Goal: Communication & Community: Ask a question

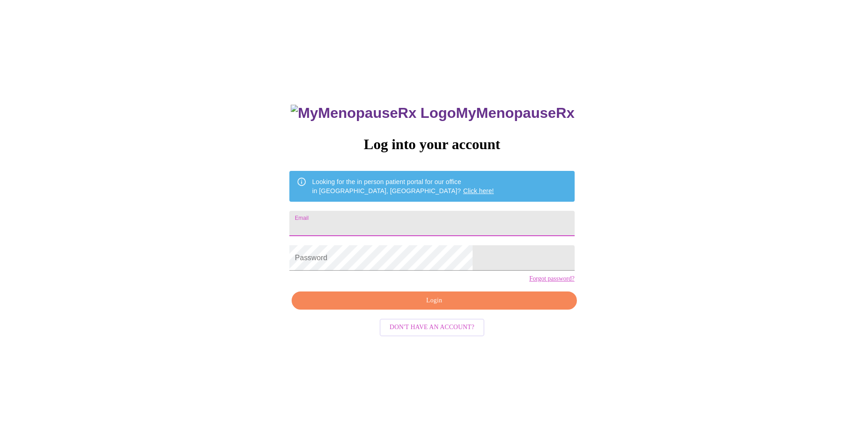
click at [384, 222] on input "Email" at bounding box center [431, 223] width 285 height 25
type input "[EMAIL_ADDRESS][DOMAIN_NAME]"
click at [404, 307] on span "Login" at bounding box center [434, 300] width 264 height 11
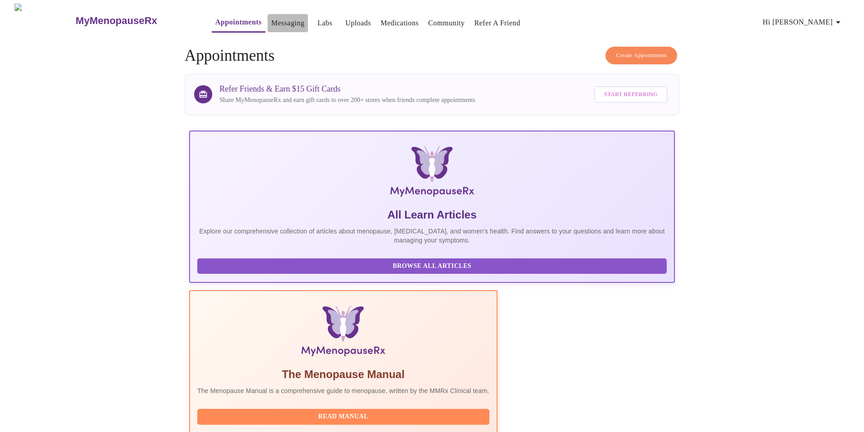
click at [271, 20] on link "Messaging" at bounding box center [287, 23] width 33 height 13
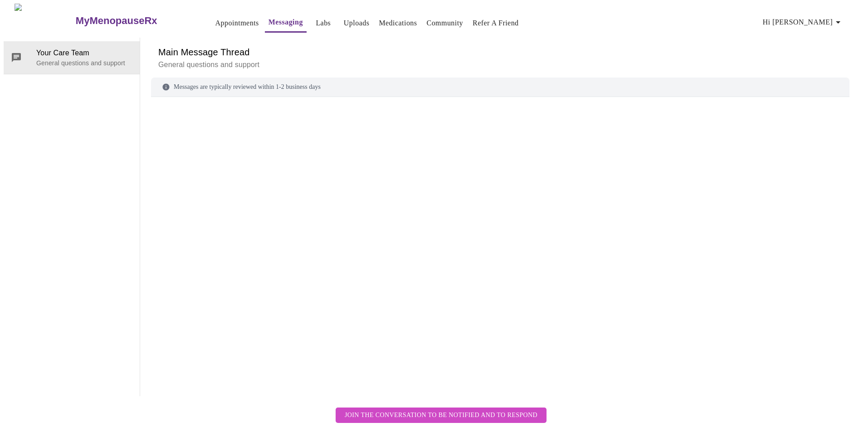
scroll to position [34, 0]
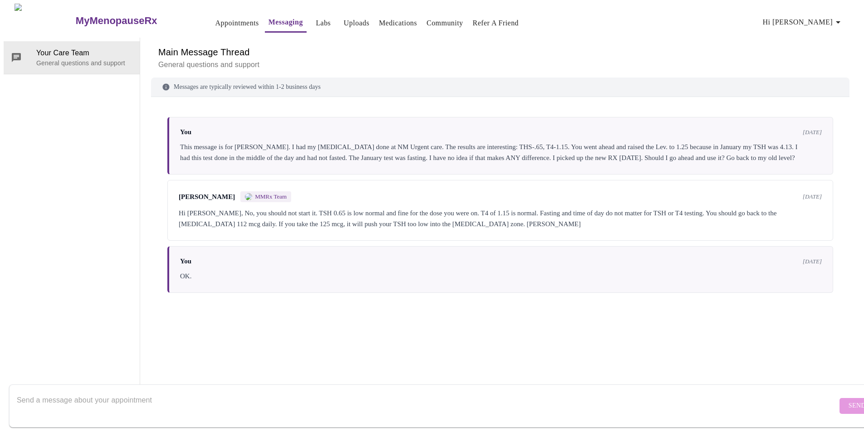
click at [39, 392] on textarea "Send a message about your appointment" at bounding box center [427, 405] width 820 height 29
type textarea "Have you had a chance to look at my DXA report?"
click at [848, 400] on span "Send" at bounding box center [856, 405] width 17 height 11
